Goal: Transaction & Acquisition: Book appointment/travel/reservation

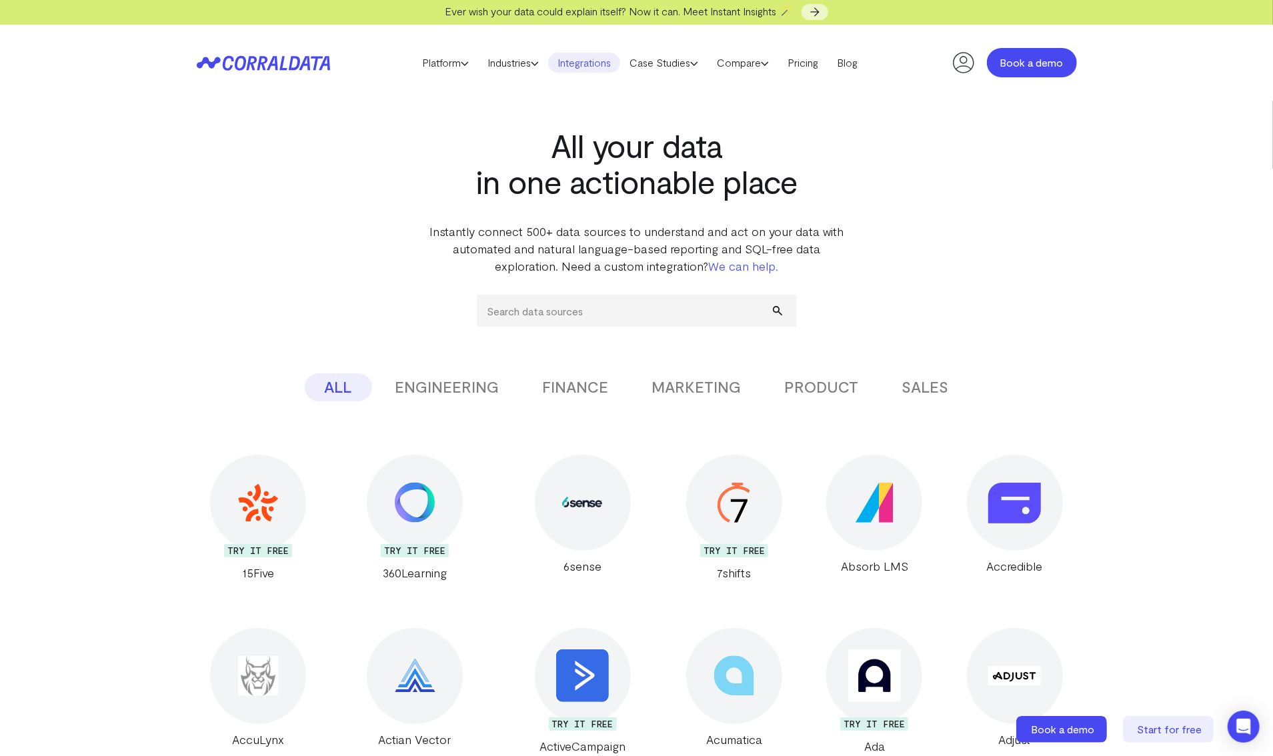
click at [1028, 58] on link "Book a demo" at bounding box center [1032, 62] width 90 height 29
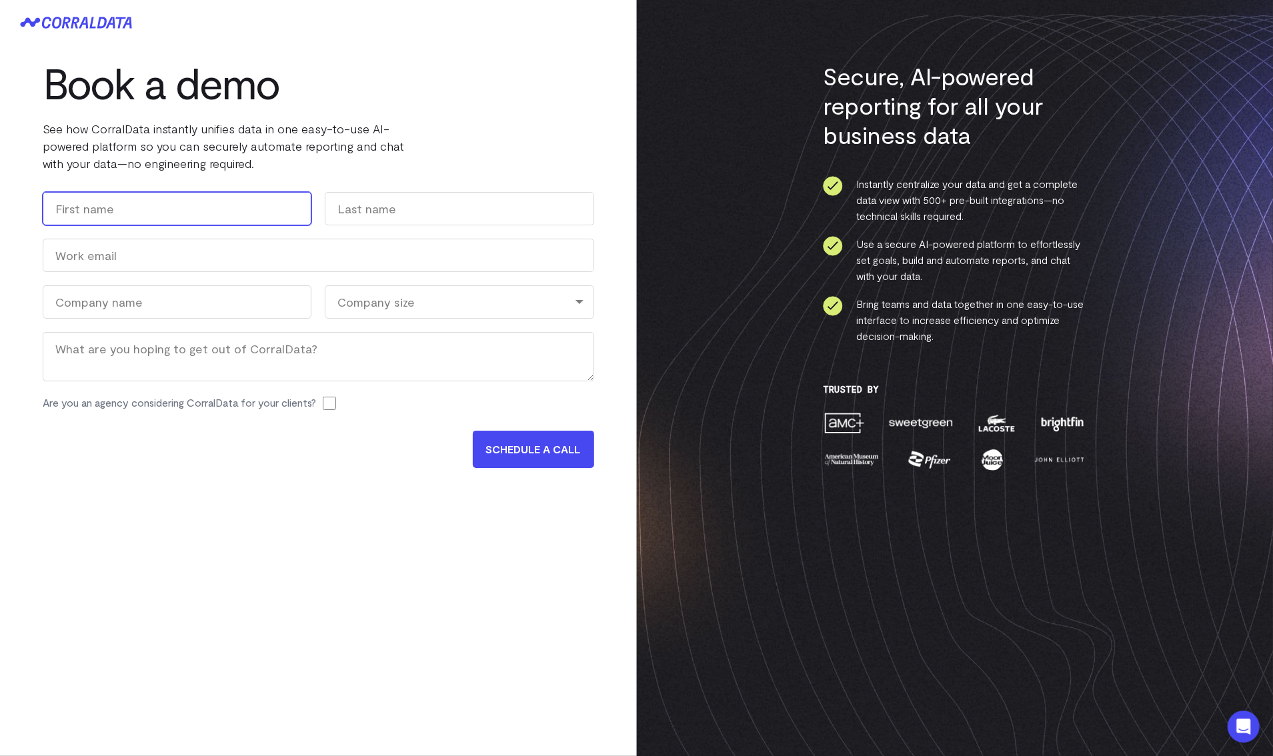
click at [101, 209] on input "First" at bounding box center [177, 208] width 269 height 33
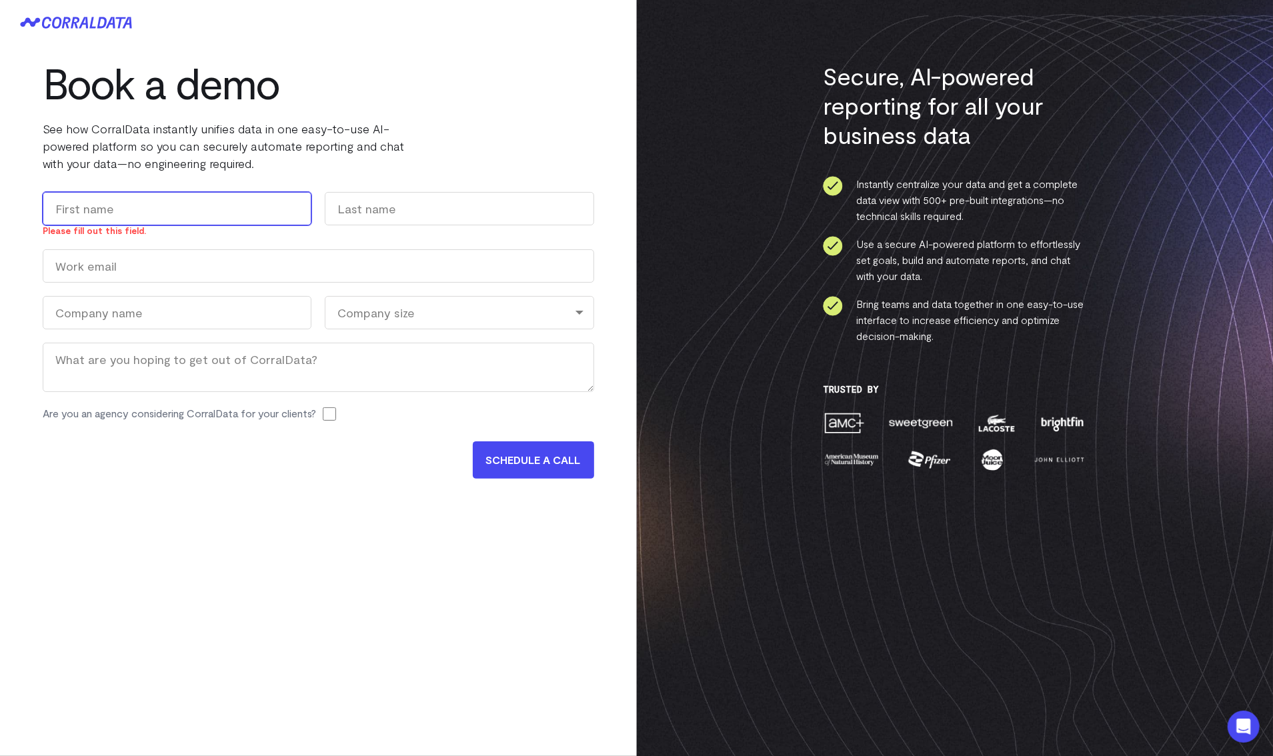
click at [199, 209] on input "First" at bounding box center [177, 208] width 269 height 33
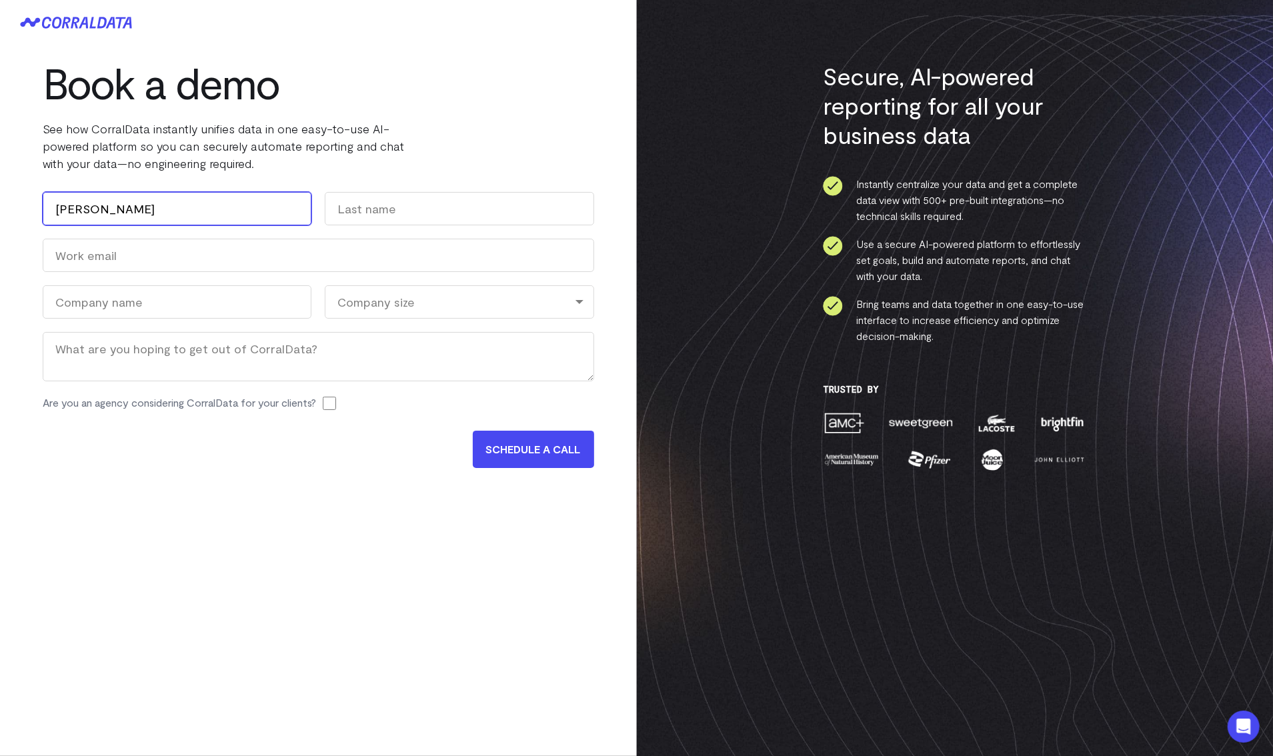
type input "[PERSON_NAME]"
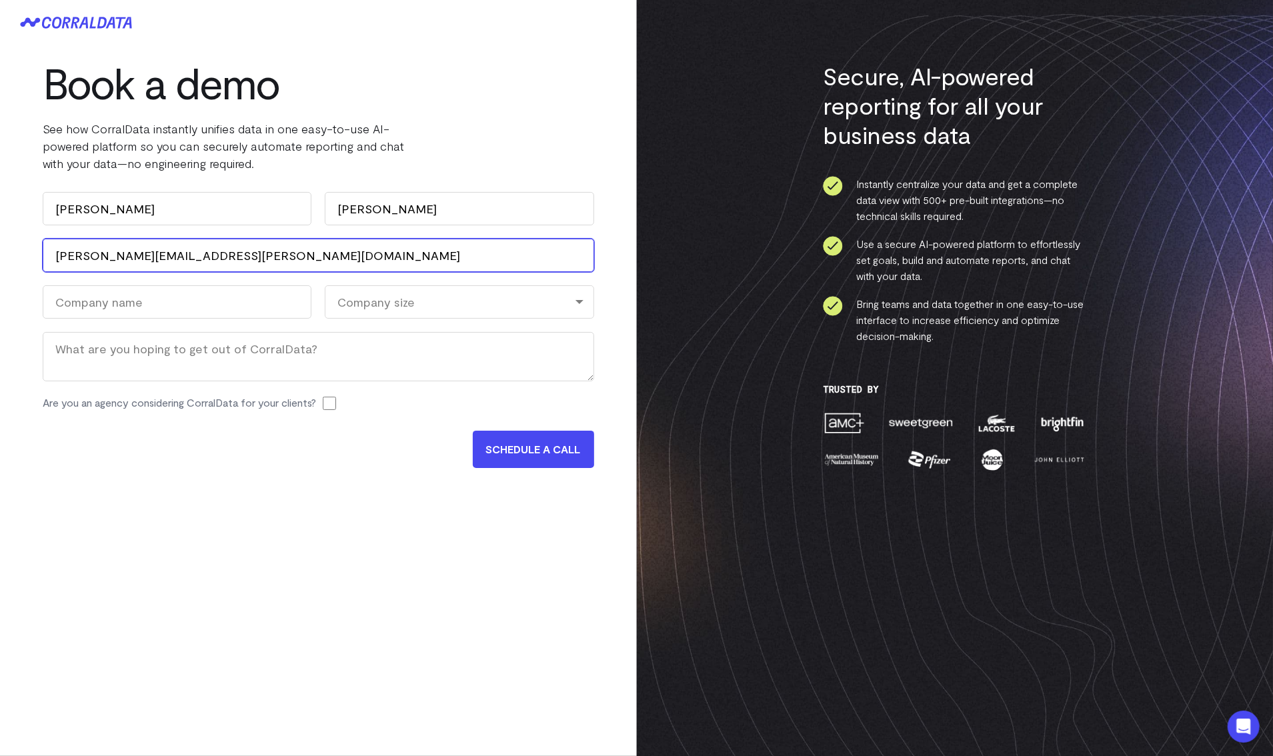
type input "[PERSON_NAME][EMAIL_ADDRESS][PERSON_NAME][DOMAIN_NAME]"
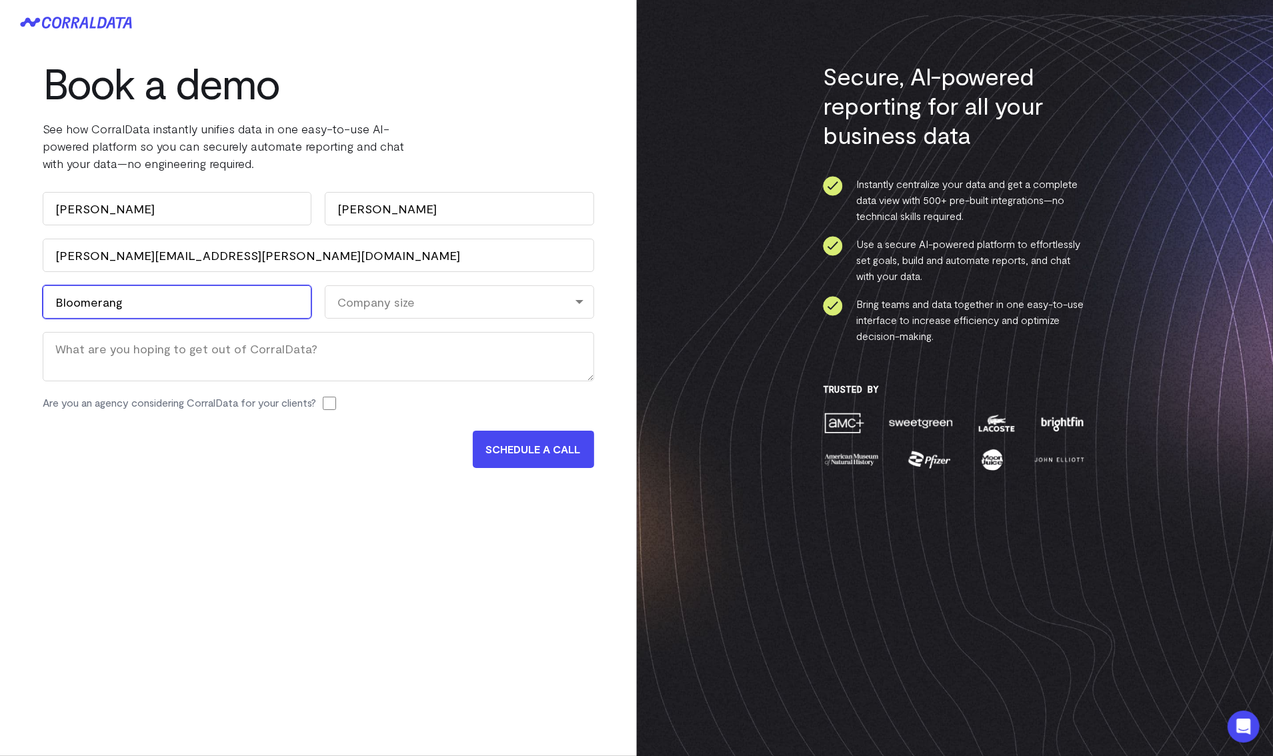
type input "Bloomerang"
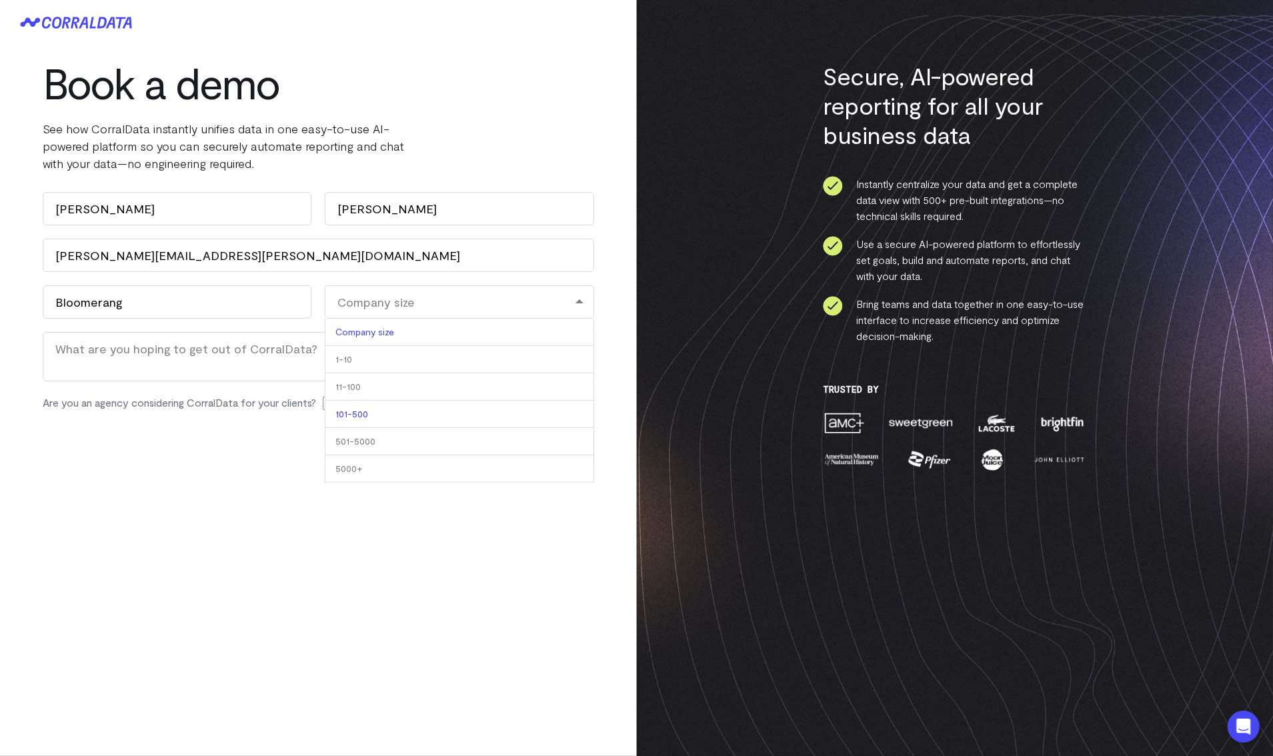
click at [362, 421] on li "101-500" at bounding box center [459, 414] width 269 height 27
select select "101-500"
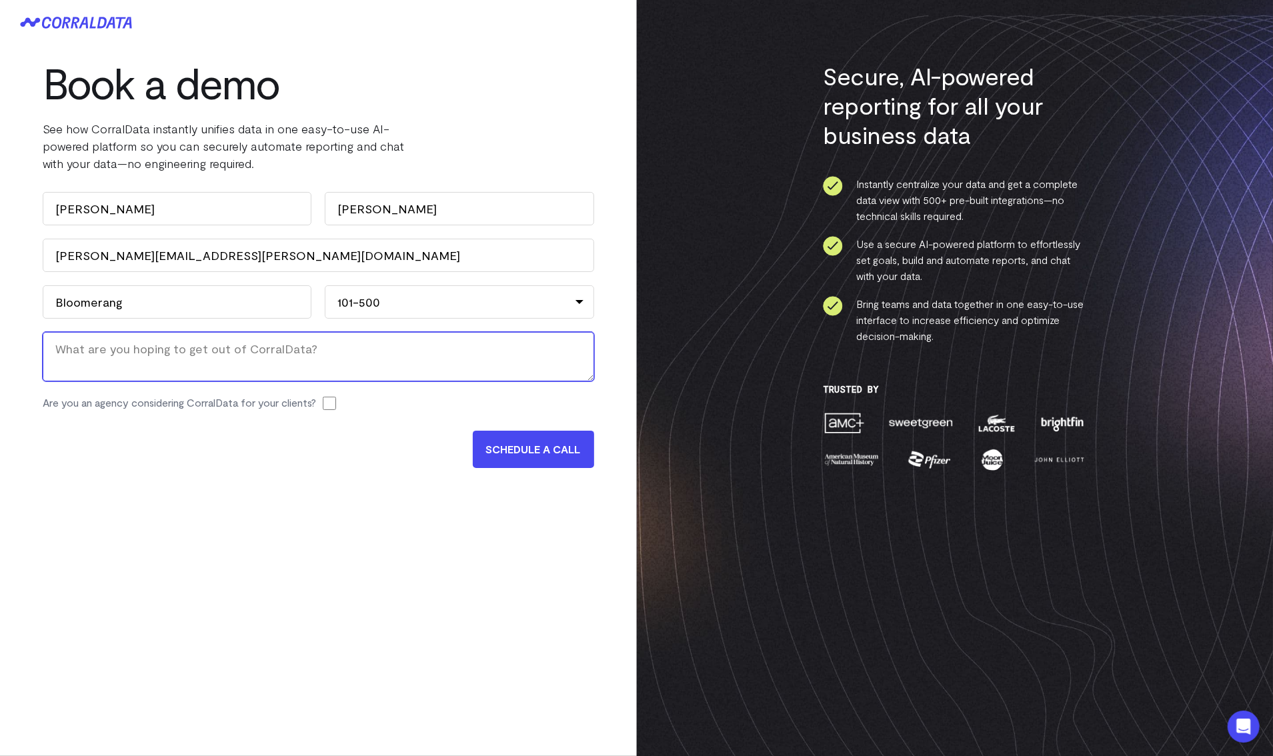
click at [249, 370] on textarea "Message" at bounding box center [319, 356] width 552 height 49
type textarea "W"
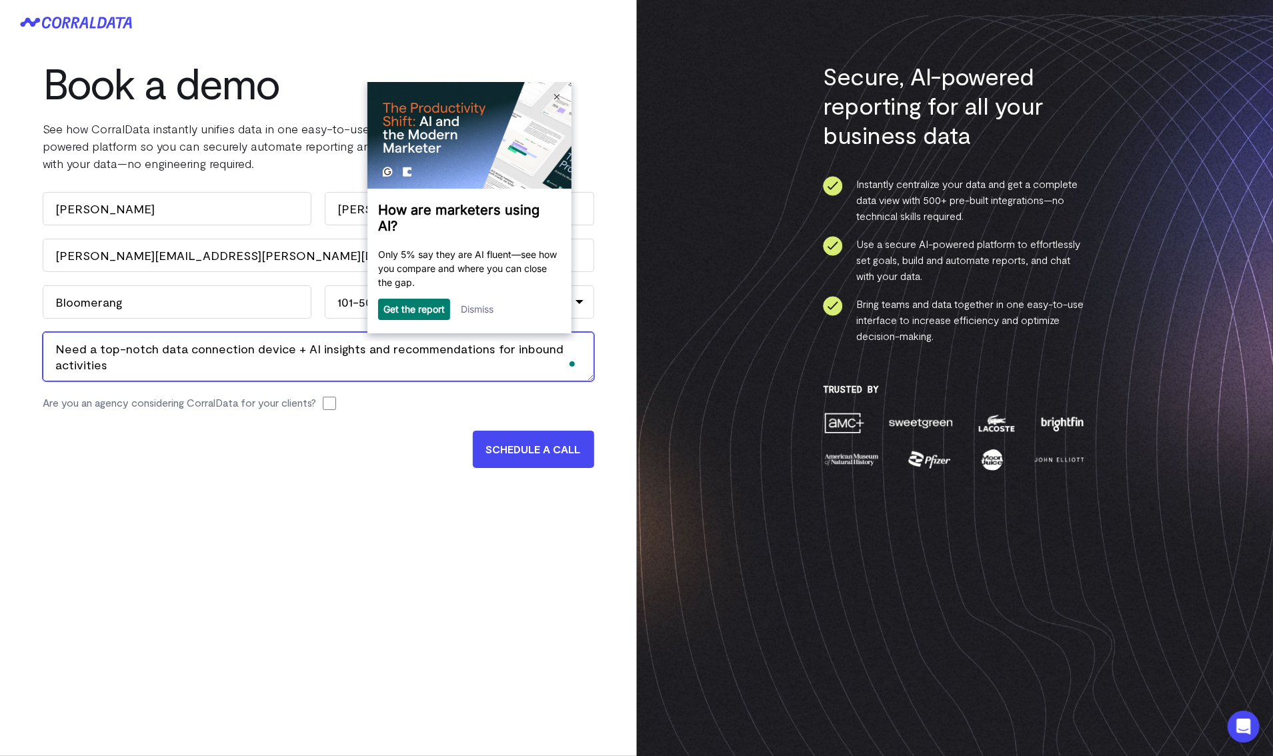
type textarea "Need a top-notch data connection device + AI insights and recommendations for i…"
click at [524, 446] on input "SCHEDULE A CALL" at bounding box center [533, 449] width 121 height 37
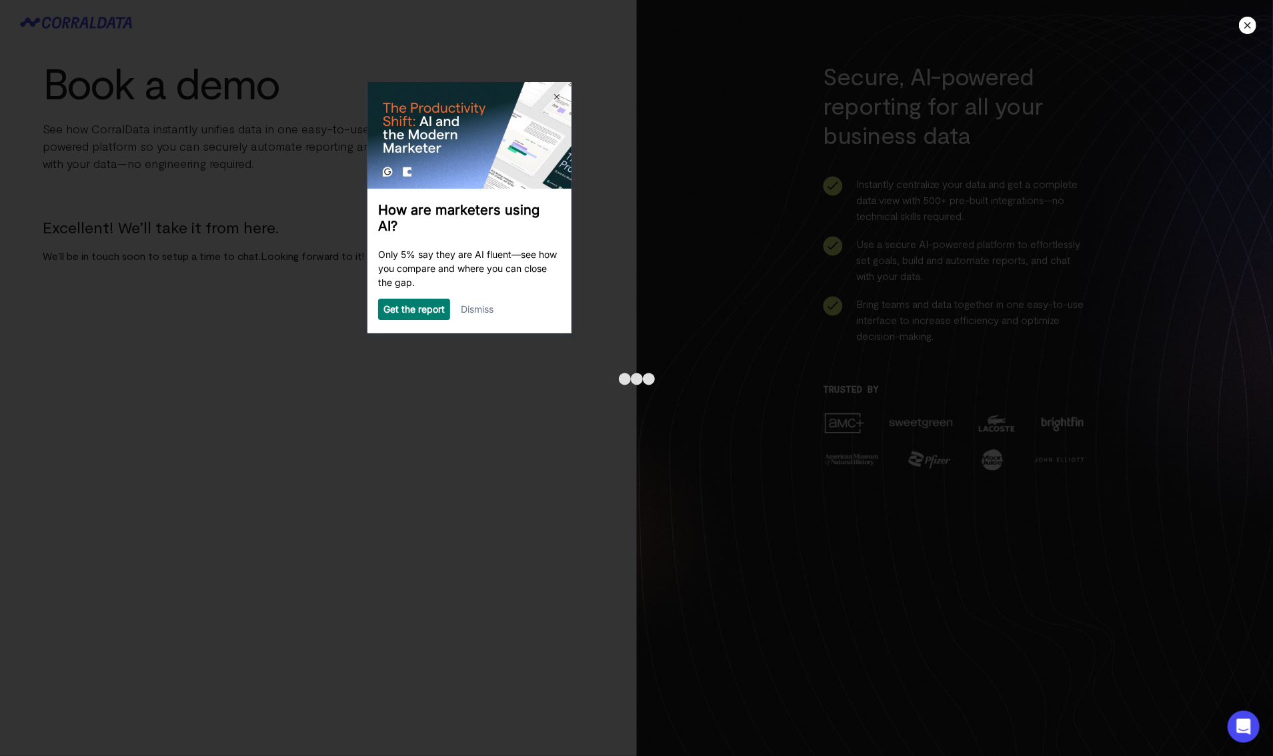
click at [474, 310] on link "Dismiss" at bounding box center [476, 308] width 33 height 11
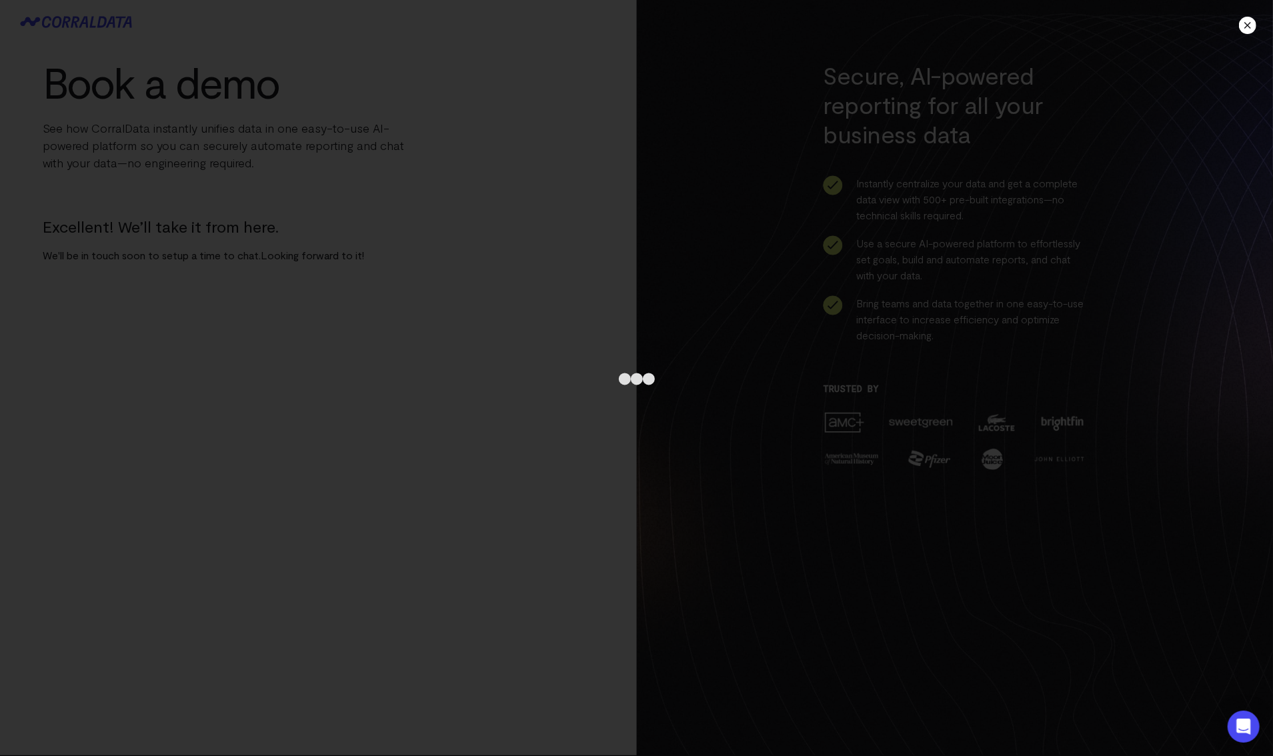
scroll to position [1, 0]
